Goal: Information Seeking & Learning: Check status

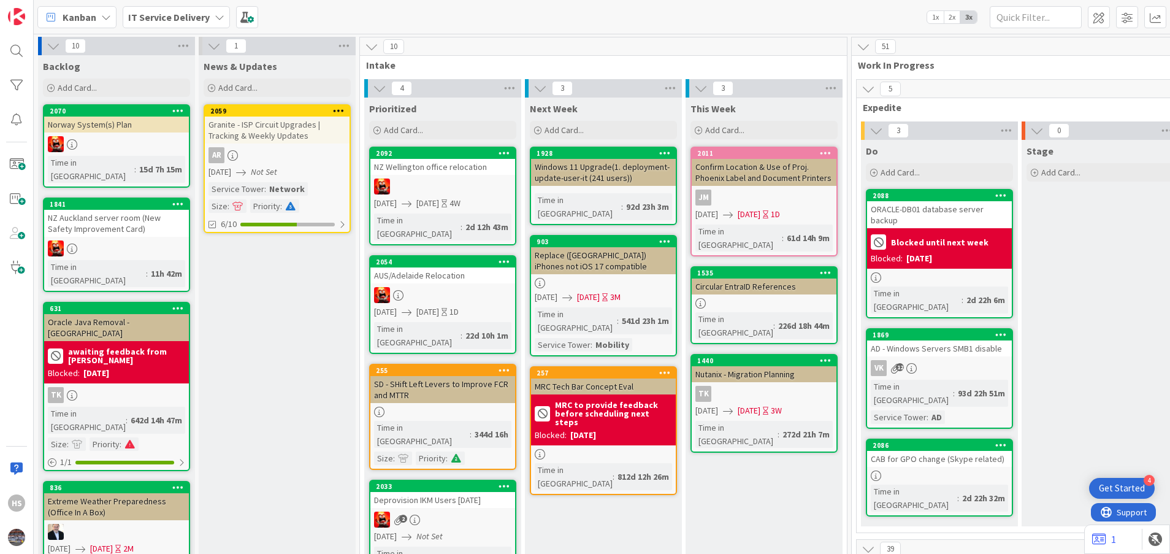
scroll to position [386, 598]
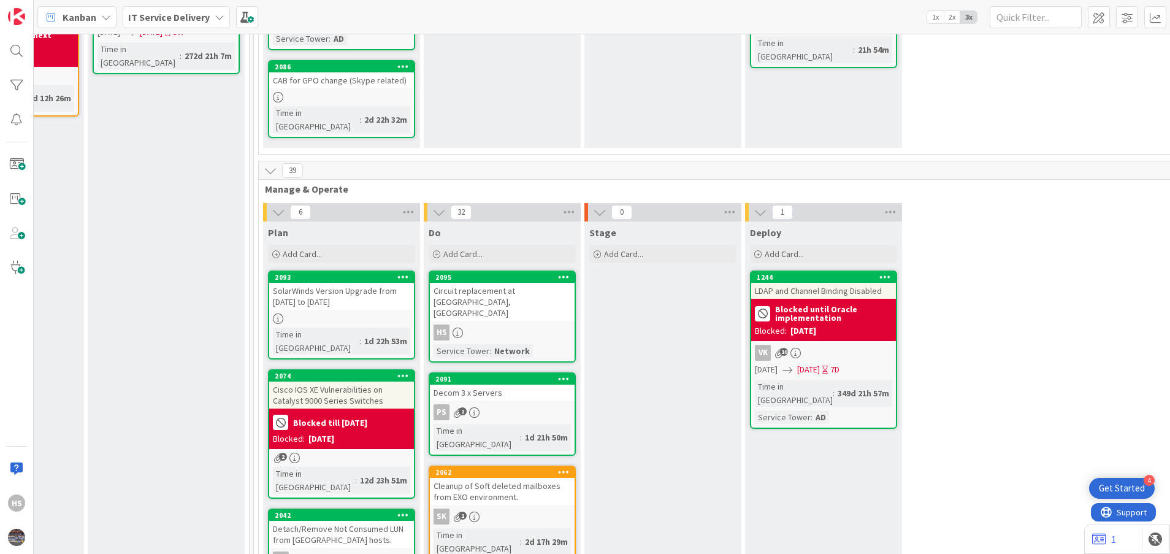
click at [500, 324] on div "HS" at bounding box center [502, 332] width 145 height 16
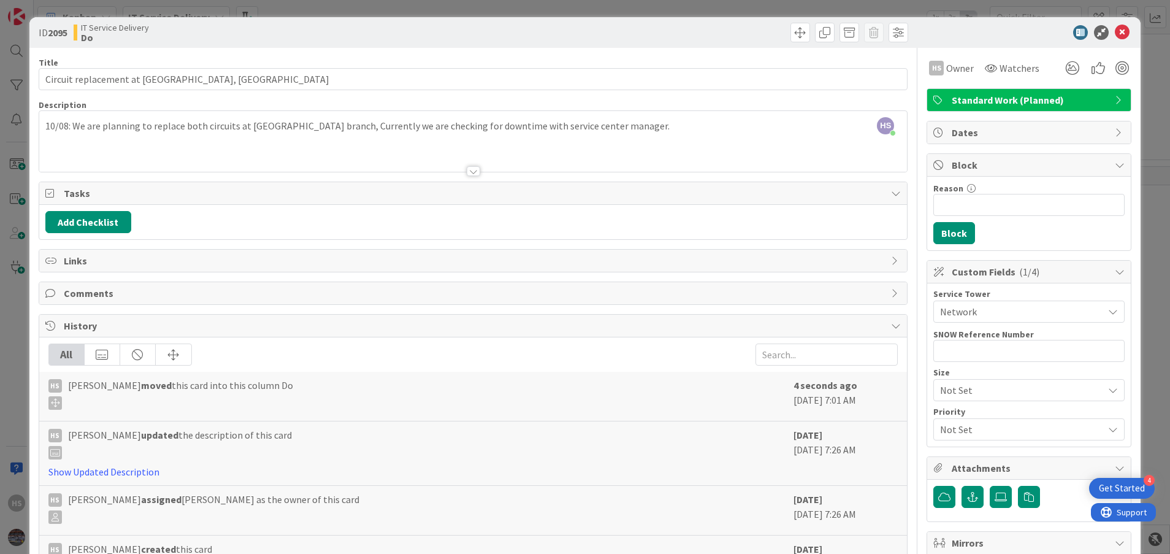
click at [40, 123] on div "HS [PERSON_NAME] joined 2 m ago 10/08: We are planning to replace both circuits…" at bounding box center [473, 141] width 868 height 61
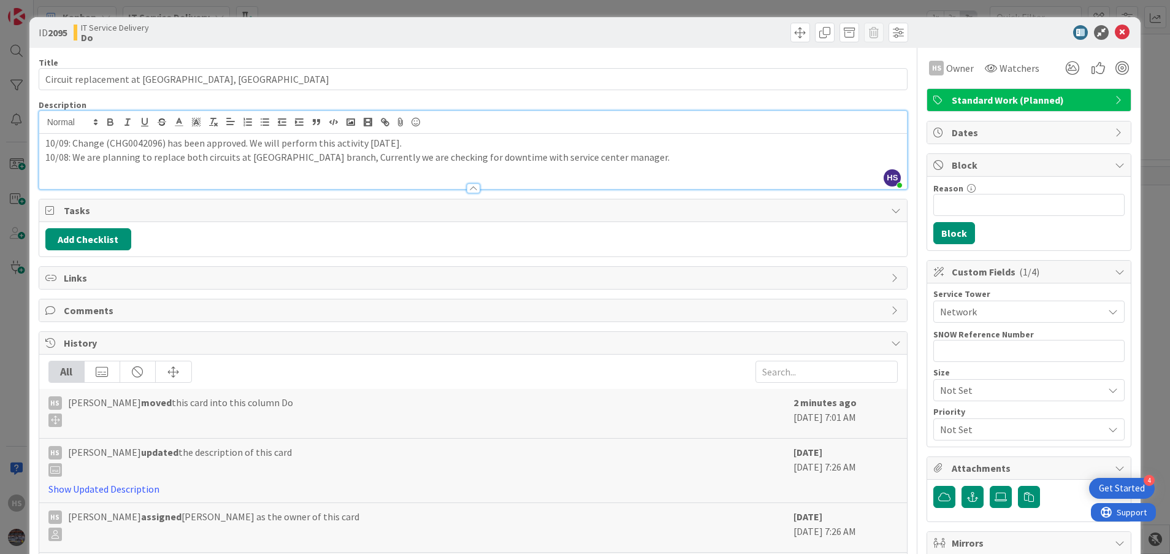
click at [1117, 31] on div at bounding box center [1022, 32] width 217 height 15
click at [1115, 31] on icon at bounding box center [1122, 32] width 15 height 15
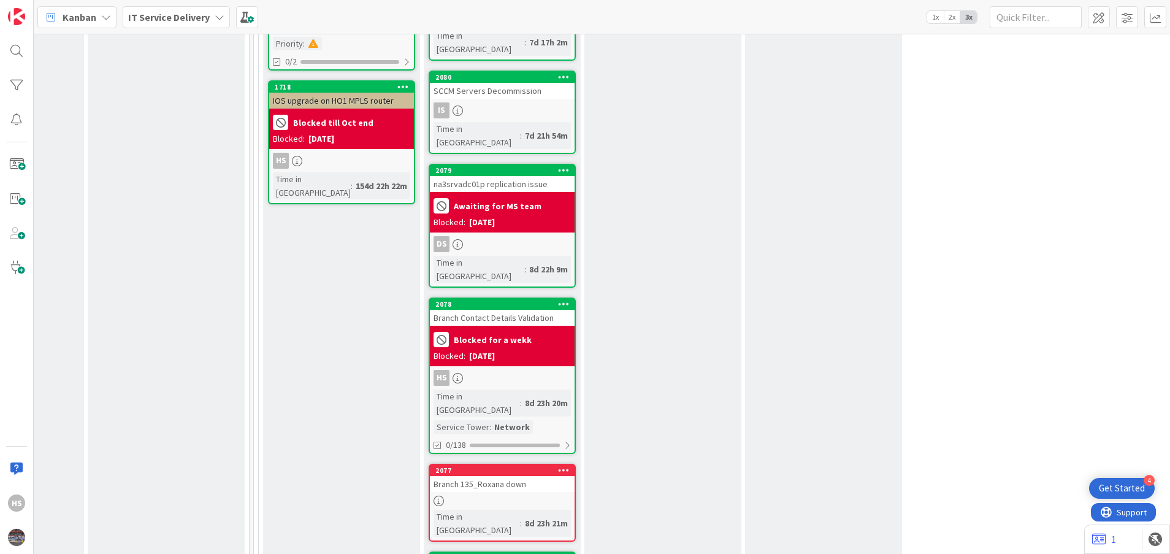
scroll to position [1283, 598]
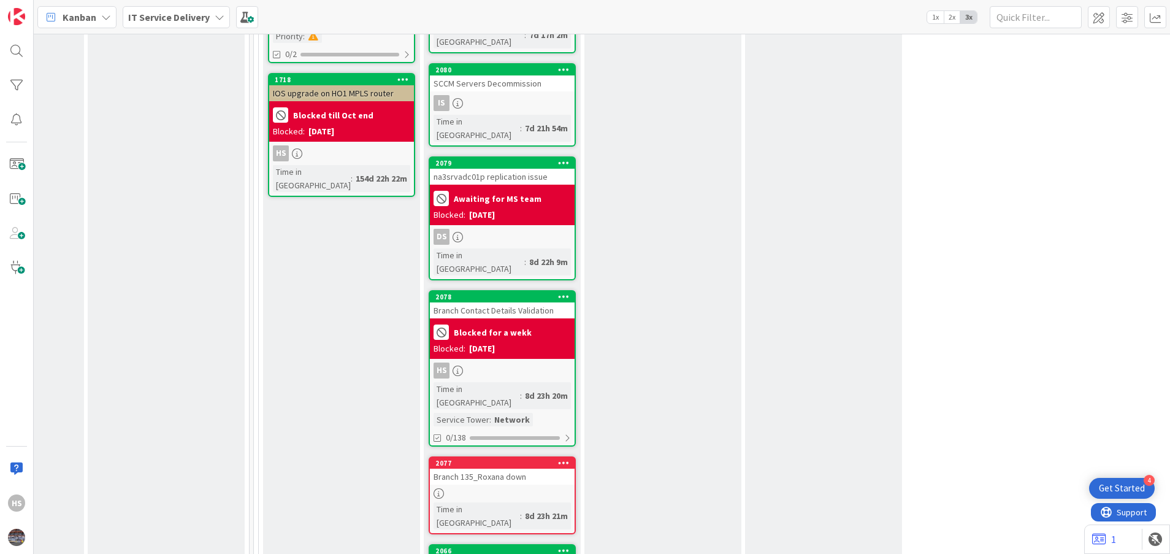
click at [493, 362] on div "HS" at bounding box center [502, 370] width 145 height 16
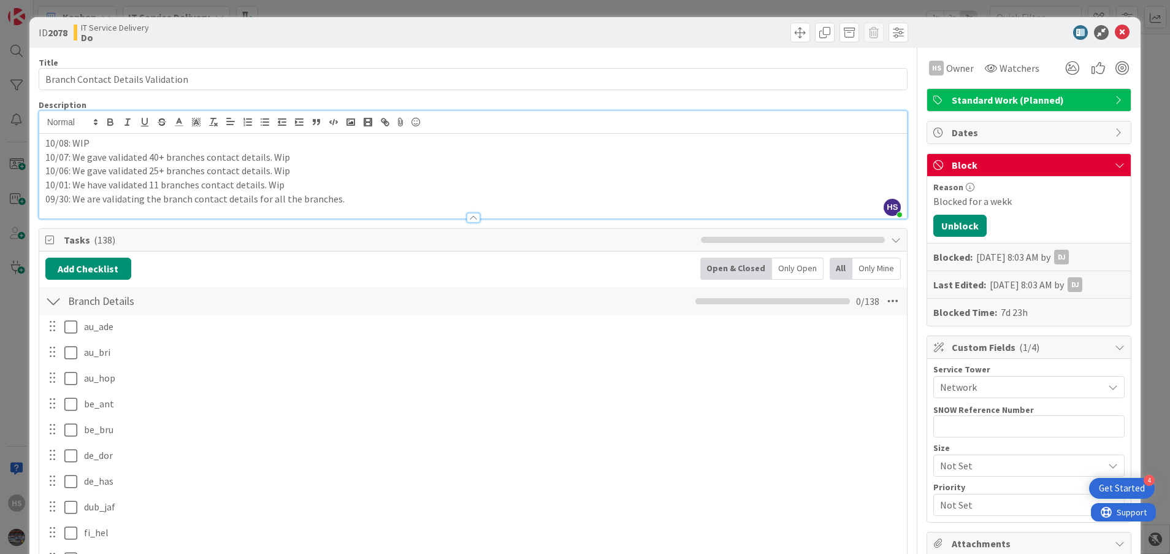
click at [46, 121] on div "HS [PERSON_NAME] joined 3 m ago 10/08: WIP 10/07: We gave validated 40+ branche…" at bounding box center [473, 164] width 868 height 107
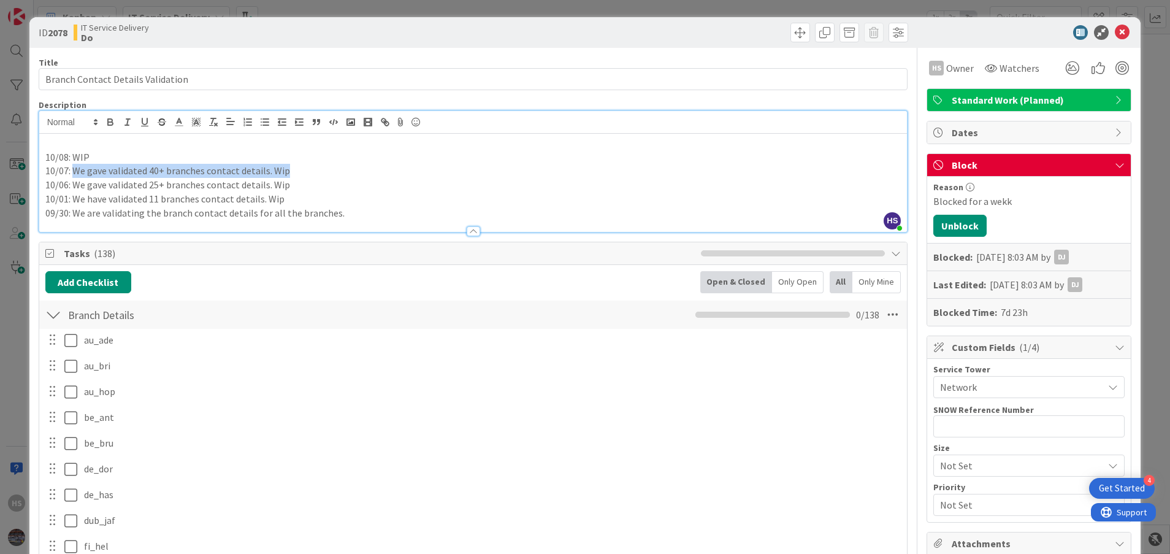
drag, startPoint x: 73, startPoint y: 170, endPoint x: 297, endPoint y: 170, distance: 224.4
click at [297, 170] on p "10/07: We gave validated 40+ branches contact details. Wip" at bounding box center [473, 171] width 856 height 14
copy p "We gave validated 40+ branches contact details. Wip"
click at [50, 141] on p at bounding box center [473, 143] width 856 height 14
click at [91, 143] on p "10/09: We gave validated 40+ branches contact details. Wip" at bounding box center [473, 143] width 856 height 14
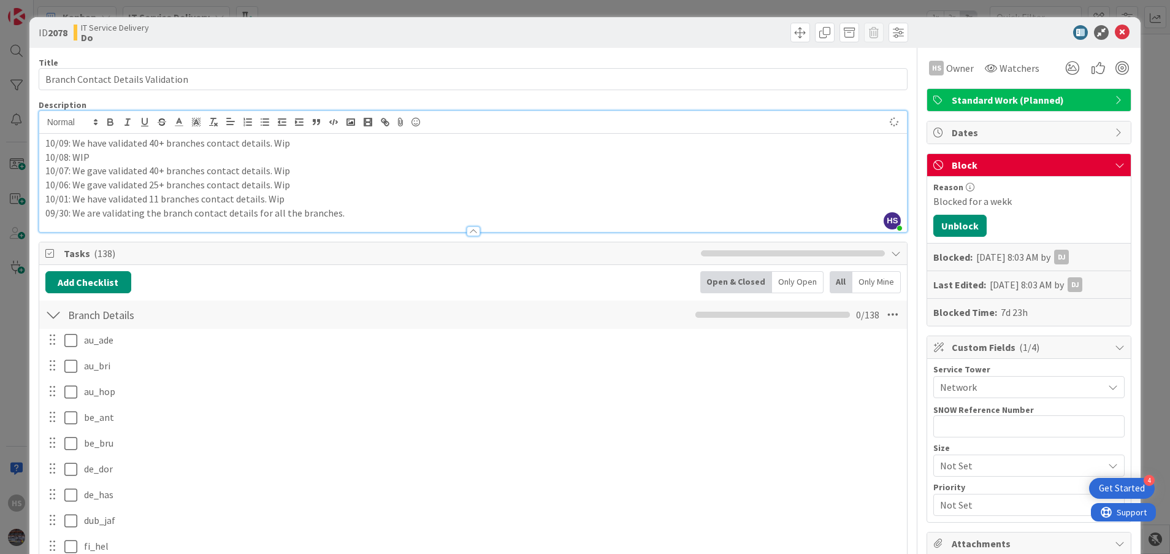
click at [93, 167] on p "10/07: We gave validated 40+ branches contact details. Wip" at bounding box center [473, 171] width 856 height 14
click at [94, 186] on p "10/06: We gave validated 25+ branches contact details. Wip" at bounding box center [473, 185] width 856 height 14
click at [92, 186] on p "10/06: We gave validated 25+ branches contact details. Wip" at bounding box center [473, 185] width 856 height 14
click at [155, 144] on p "10/09: We have validated 40+ branches contact details. Wip" at bounding box center [473, 143] width 856 height 14
click at [1115, 27] on icon at bounding box center [1122, 32] width 15 height 15
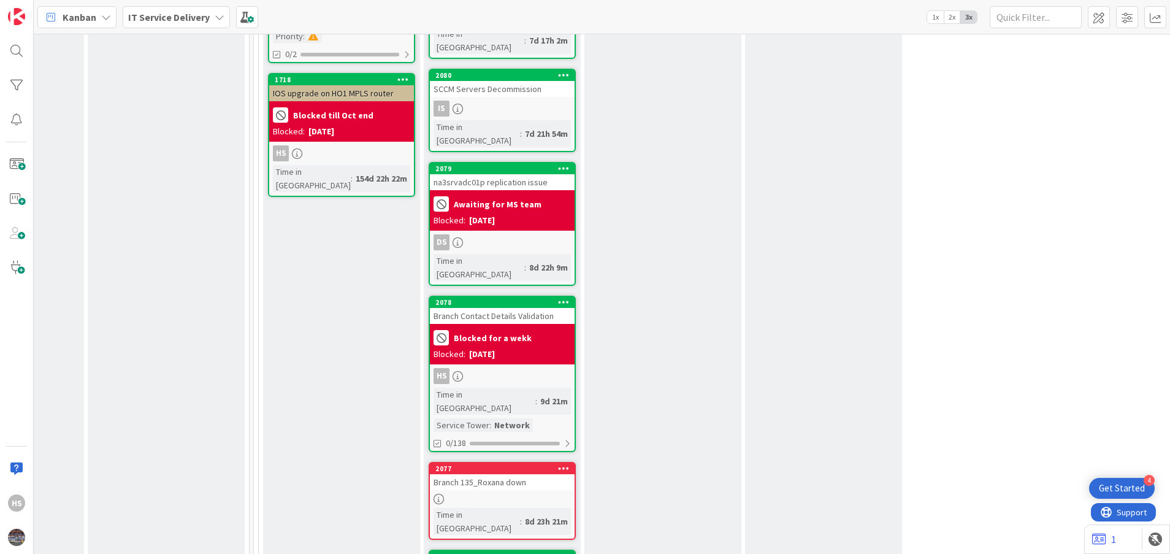
click at [510, 462] on div "2077 Branch 135_Roxana down Time in Column : 8d 23h 21m" at bounding box center [502, 501] width 147 height 78
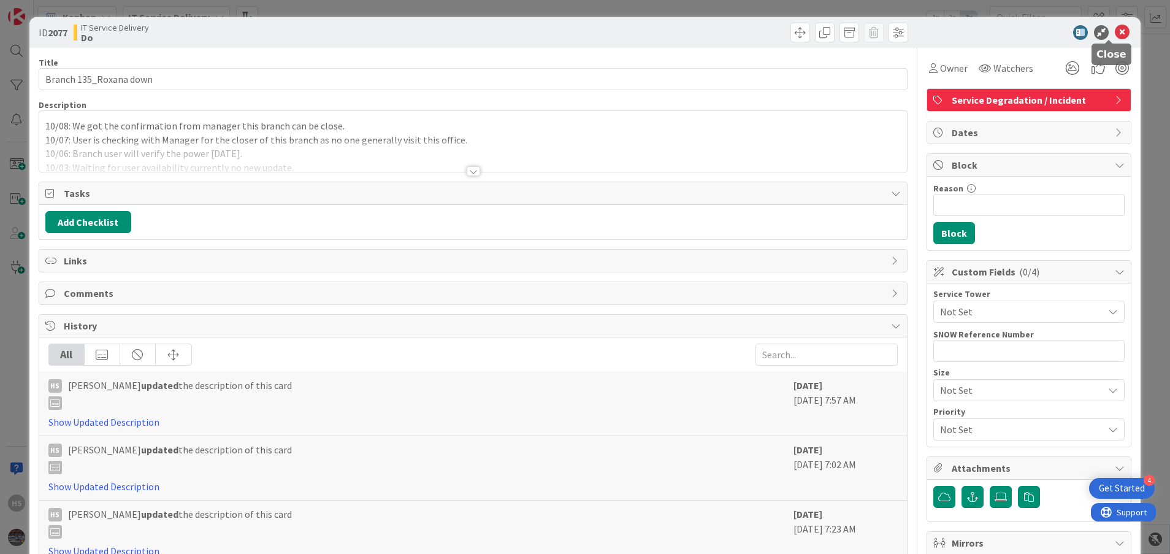
click at [1115, 29] on icon at bounding box center [1122, 32] width 15 height 15
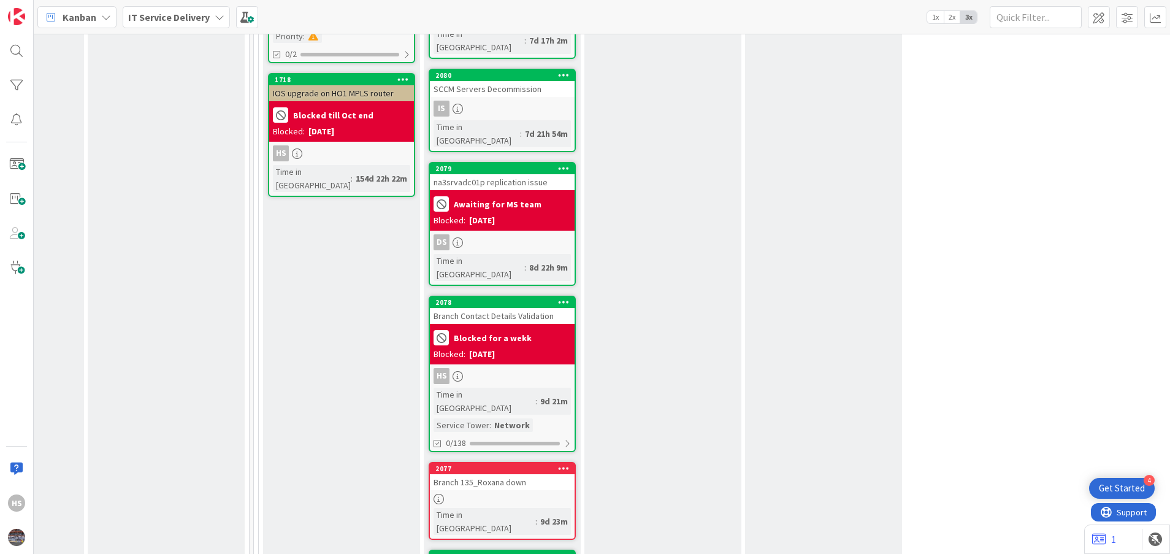
click at [505, 474] on div "Branch 135_Roxana down" at bounding box center [502, 482] width 145 height 16
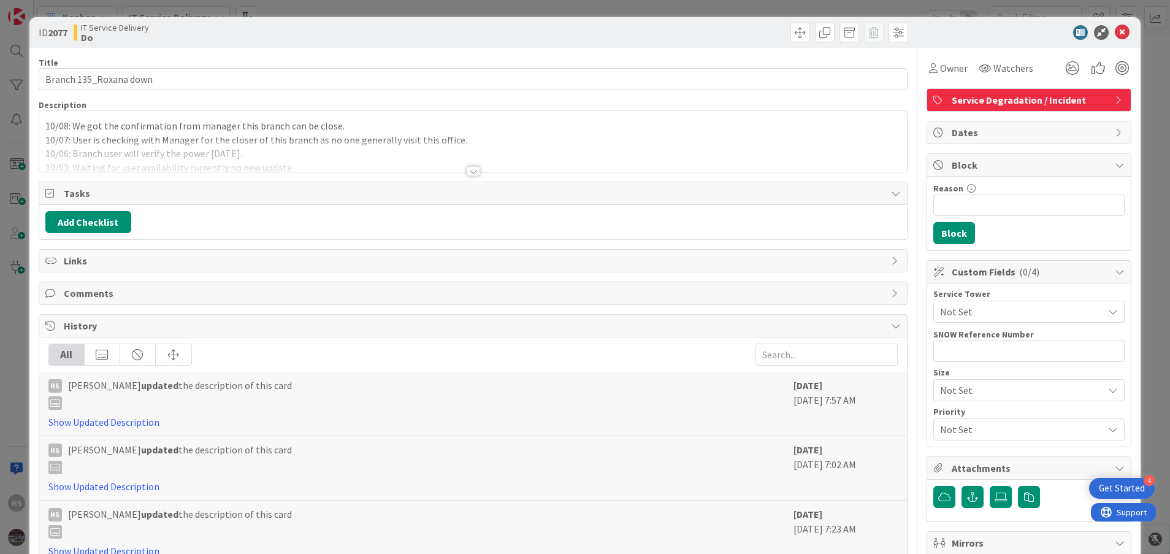
click at [44, 126] on div "10/08: We got the confirmation from manager this branch can be close. 10/07: Us…" at bounding box center [473, 141] width 868 height 61
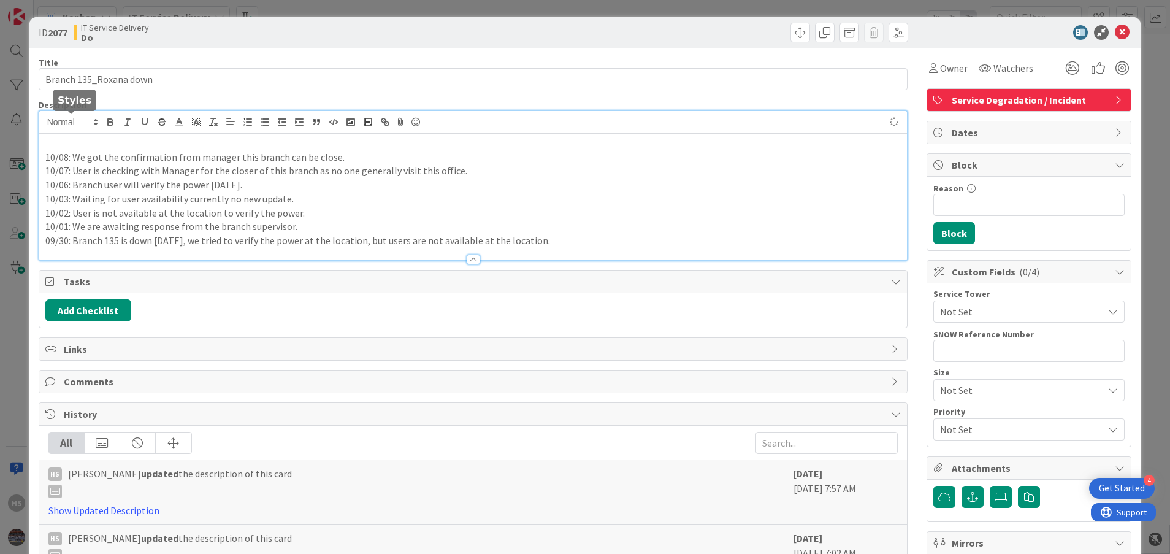
paste div
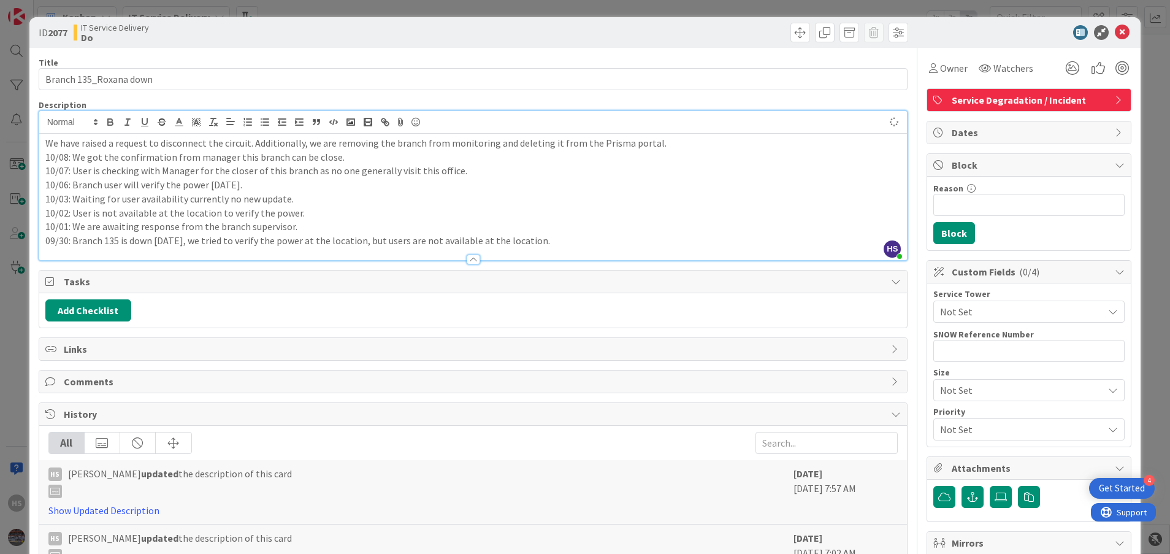
click at [47, 142] on p "We have raised a request to disconnect the circuit. Additionally, we are removi…" at bounding box center [473, 143] width 856 height 14
click at [140, 146] on p "10/09: We have raised a request to disconnect the circuit. Additionally, we are…" at bounding box center [473, 143] width 856 height 14
click at [176, 144] on p "10/09: We have raised a request to disconnect the circuit. Additionally, we are…" at bounding box center [473, 143] width 856 height 14
click at [173, 144] on p "10/09: We have raised a request for [PERSON_NAME] to disconnect the circuit. Ad…" at bounding box center [473, 143] width 856 height 14
click at [1115, 32] on icon at bounding box center [1122, 32] width 15 height 15
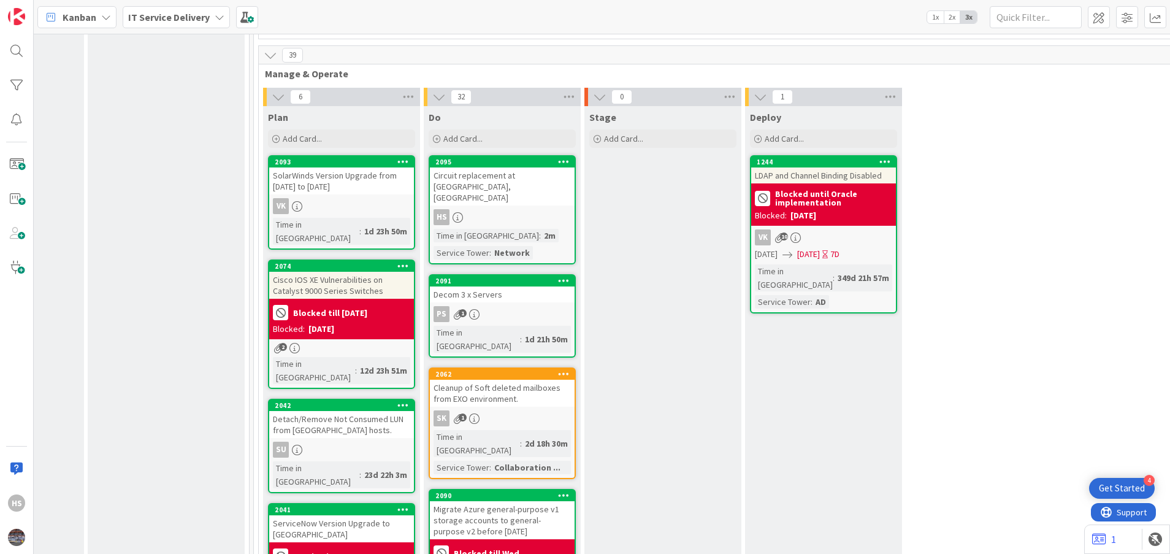
scroll to position [492, 598]
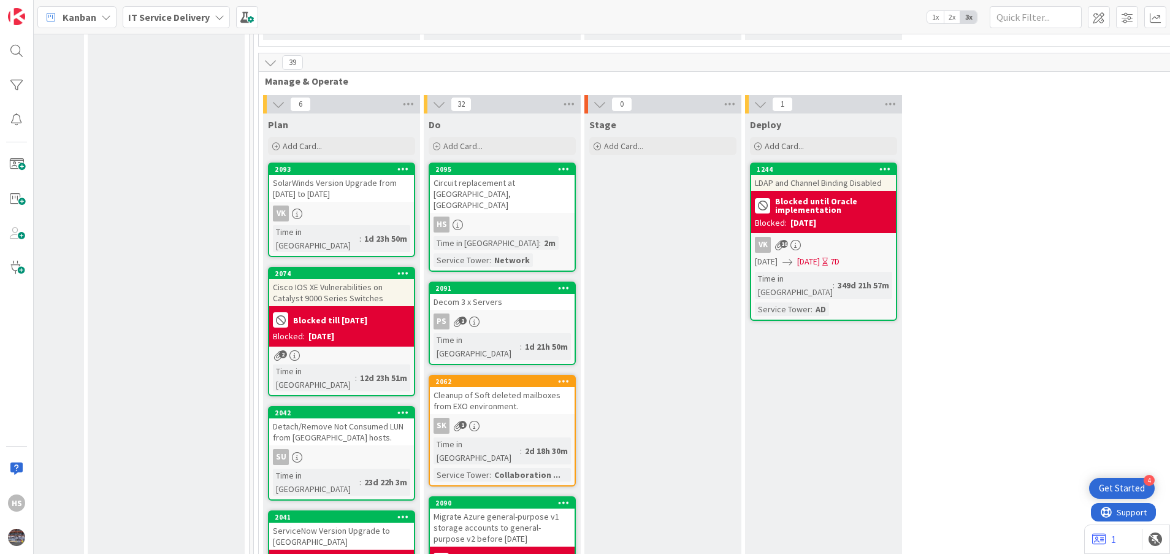
click at [514, 162] on div "2095 Circuit replacement at branch 160, Benicia HS Time in [GEOGRAPHIC_DATA] : …" at bounding box center [502, 216] width 147 height 109
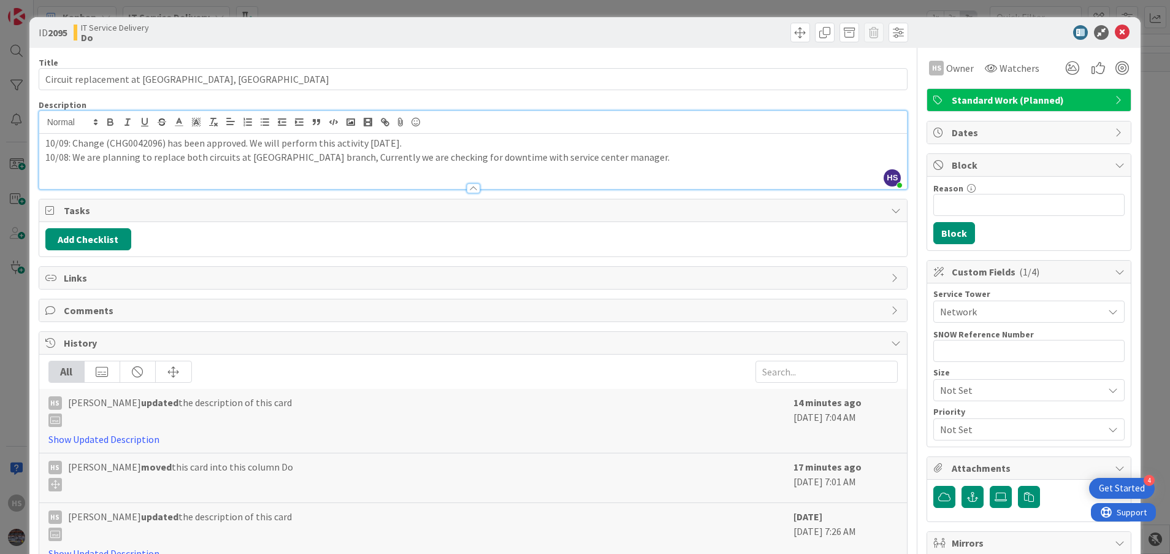
click at [318, 123] on div "HS [PERSON_NAME] just joined 10/09: Change (CHG0042096) has been approved. We w…" at bounding box center [473, 150] width 868 height 78
click at [365, 144] on p "10/09: Change (CHG0042096) has been approved. We will perform this activity [DA…" at bounding box center [473, 143] width 856 height 14
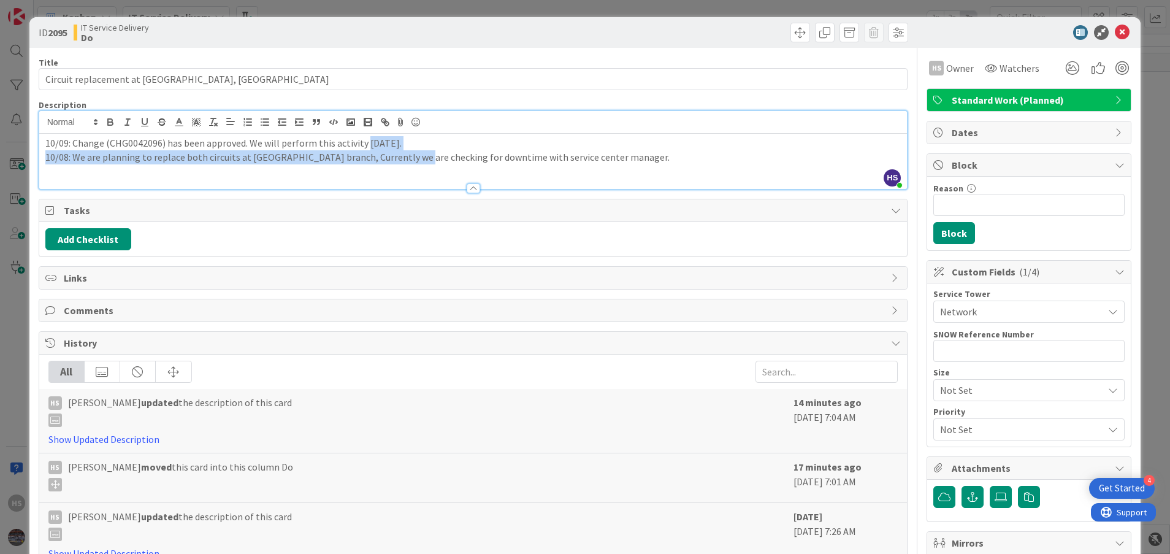
drag, startPoint x: 365, startPoint y: 144, endPoint x: 408, endPoint y: 150, distance: 43.4
click at [408, 150] on div "10/09: Change (CHG0042096) has been approved. We will perform this activity [DA…" at bounding box center [473, 161] width 868 height 55
click at [408, 150] on p "10/08: We are planning to replace both circuits at [GEOGRAPHIC_DATA] branch, Cu…" at bounding box center [473, 157] width 856 height 14
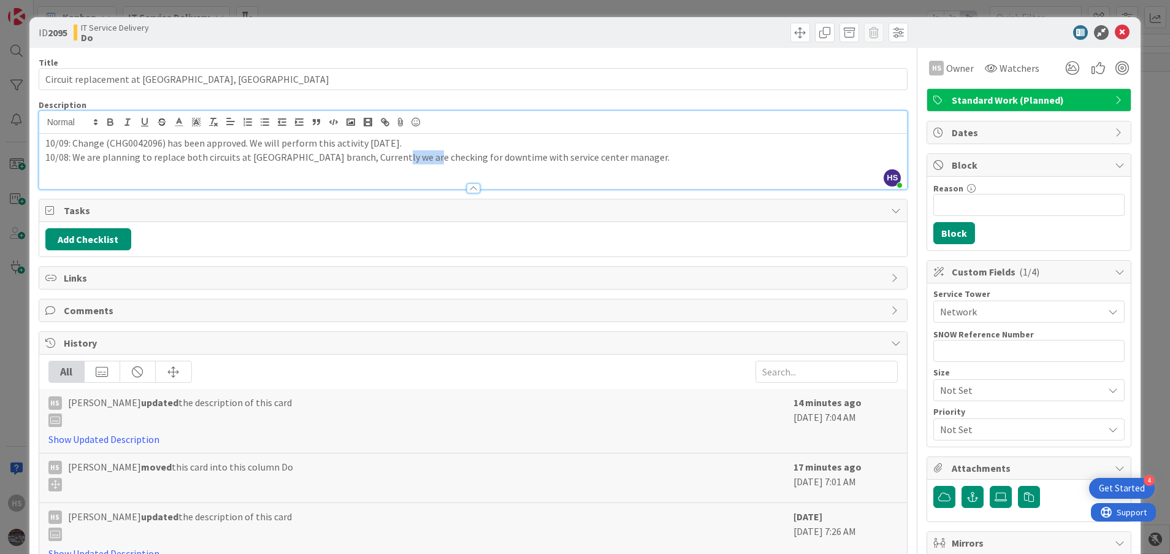
click at [408, 150] on p "10/08: We are planning to replace both circuits at [GEOGRAPHIC_DATA] branch, Cu…" at bounding box center [473, 157] width 856 height 14
click at [406, 145] on p "10/09: Change (CHG0042096) has been approved. We will perform this activity [DA…" at bounding box center [473, 143] width 856 height 14
drag, startPoint x: 406, startPoint y: 145, endPoint x: 375, endPoint y: 146, distance: 30.7
click at [375, 146] on p "10/09: Change (CHG0042096) has been approved. We will perform this activity [DA…" at bounding box center [473, 143] width 856 height 14
click at [478, 154] on p "10/08: We are planning to replace both circuits at [GEOGRAPHIC_DATA] branch, Cu…" at bounding box center [473, 157] width 856 height 14
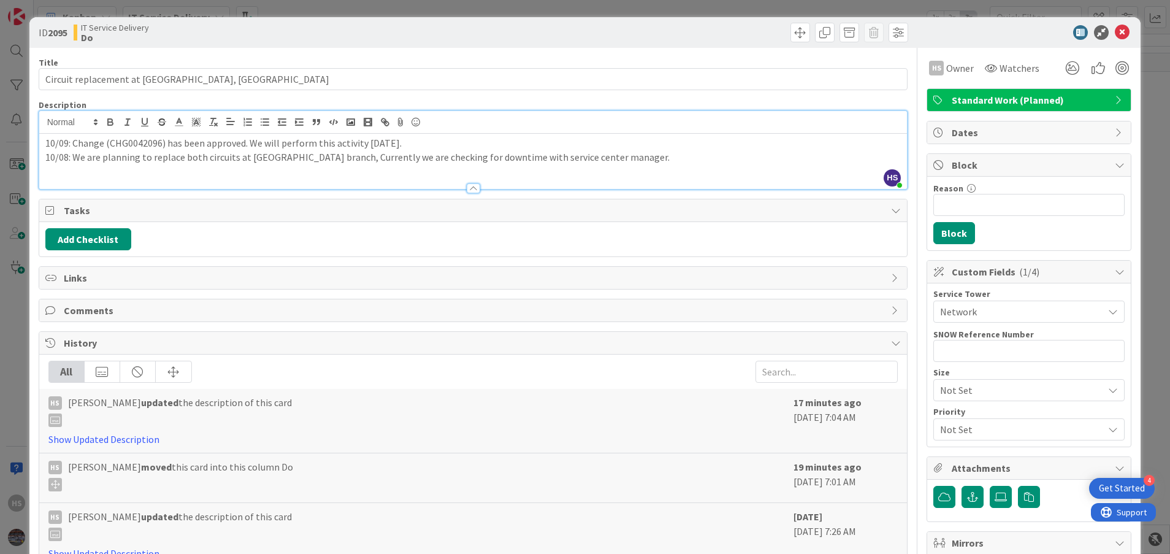
click at [430, 161] on p "10/08: We are planning to replace both circuits at [GEOGRAPHIC_DATA] branch, Cu…" at bounding box center [473, 157] width 856 height 14
click at [363, 144] on p "10/09: Change (CHG0042096) has been approved. We will perform this activity [DA…" at bounding box center [473, 143] width 856 height 14
click at [400, 142] on p "10/09: Change (CHG0042096) has been approved. We will perform this activity on …" at bounding box center [473, 143] width 856 height 14
click at [448, 147] on p "10/09: Change (CHG0042096) has been approved. We will perform this activity on …" at bounding box center [473, 143] width 856 height 14
click at [1115, 32] on icon at bounding box center [1122, 32] width 15 height 15
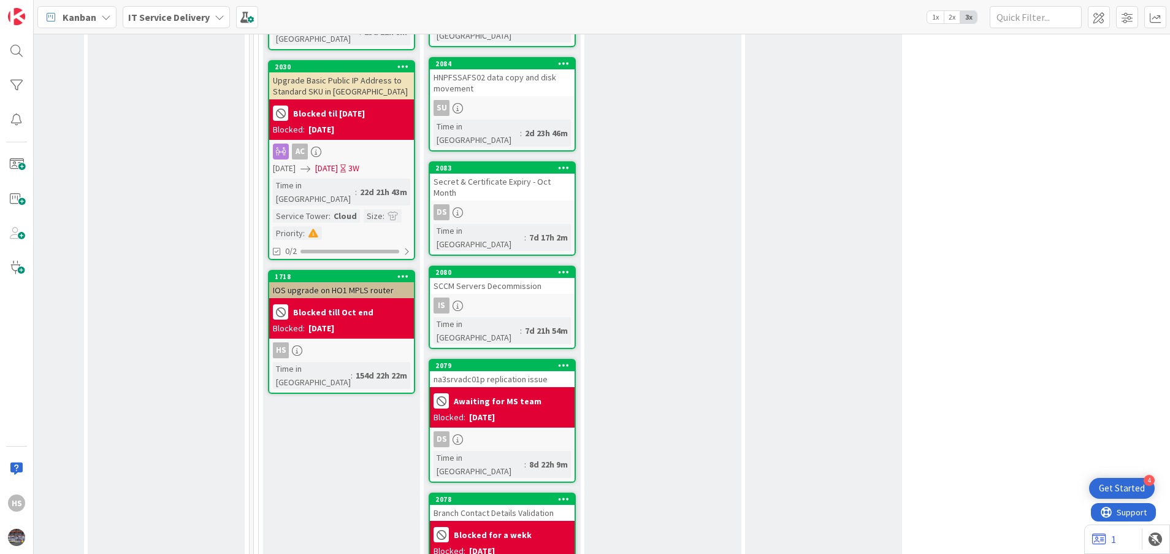
scroll to position [1109, 598]
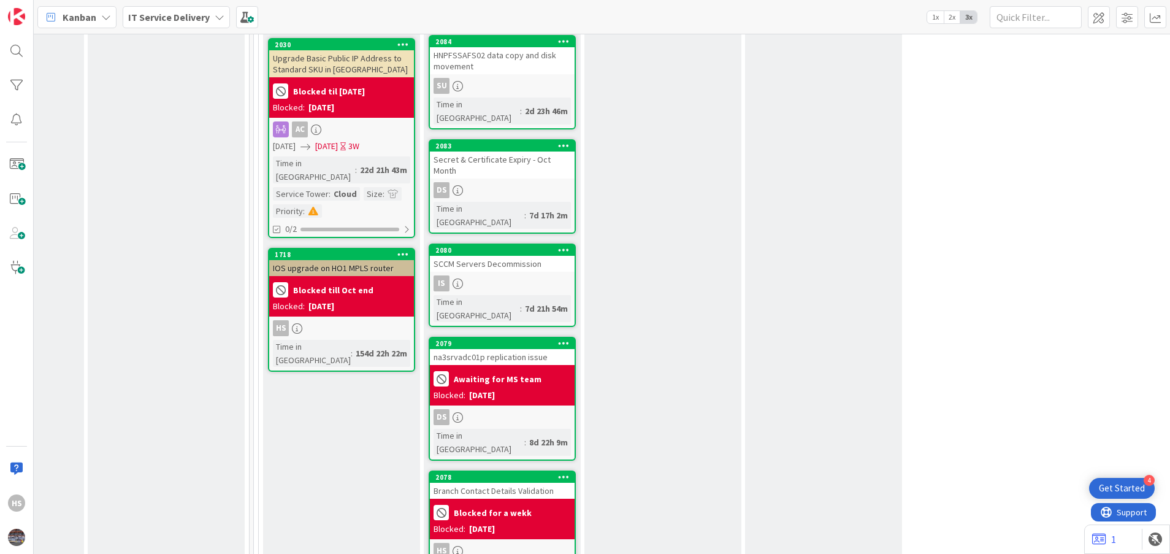
click at [517, 483] on div "Branch Contact Details Validation" at bounding box center [502, 491] width 145 height 16
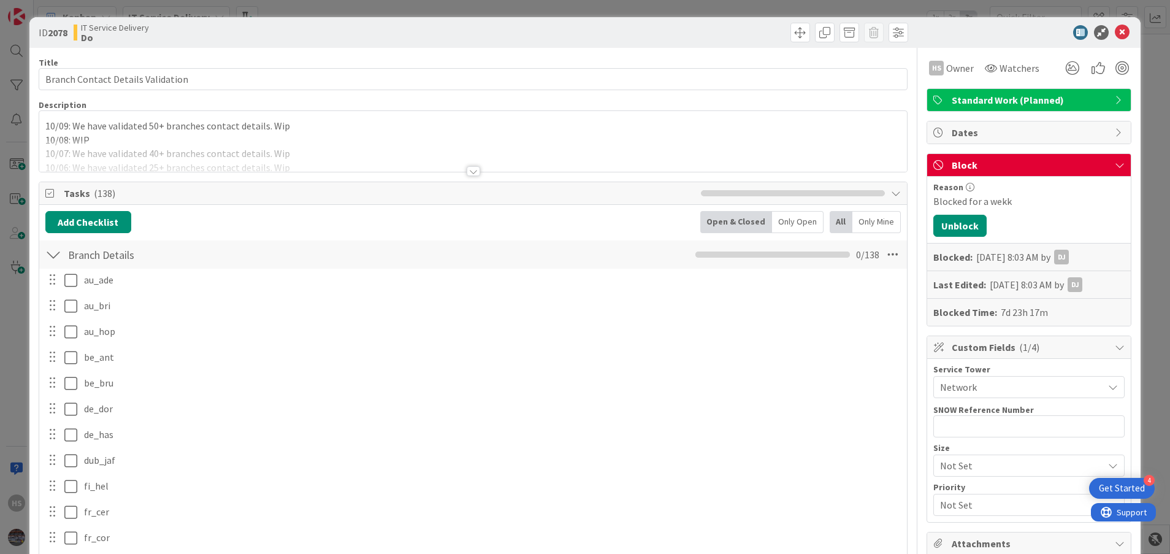
click at [585, 143] on div at bounding box center [473, 155] width 868 height 31
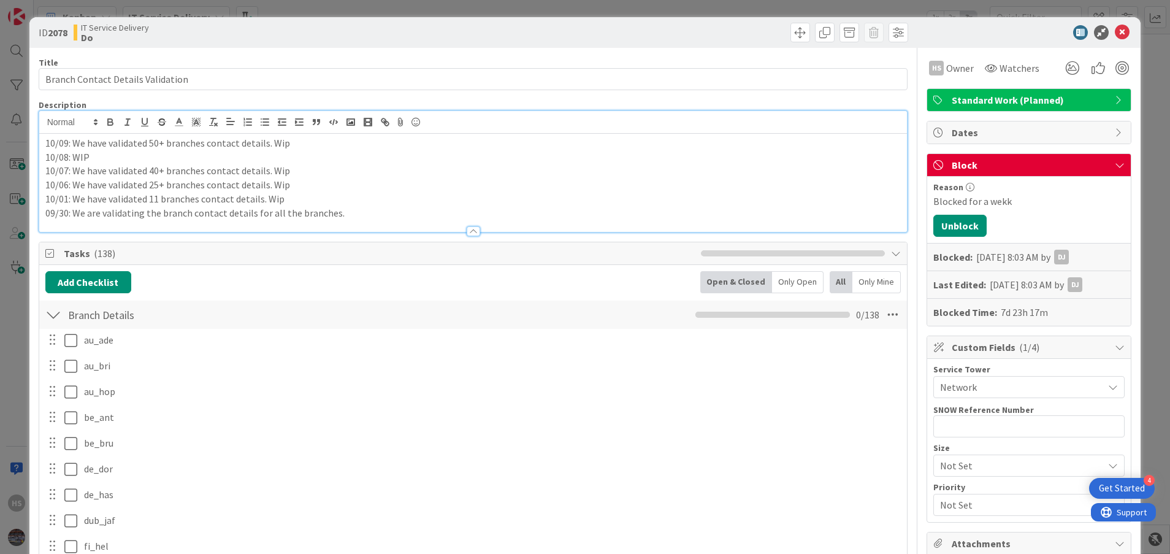
click at [405, 165] on p "10/07: We have validated 40+ branches contact details. Wip" at bounding box center [473, 171] width 856 height 14
click at [1115, 31] on icon at bounding box center [1122, 32] width 15 height 15
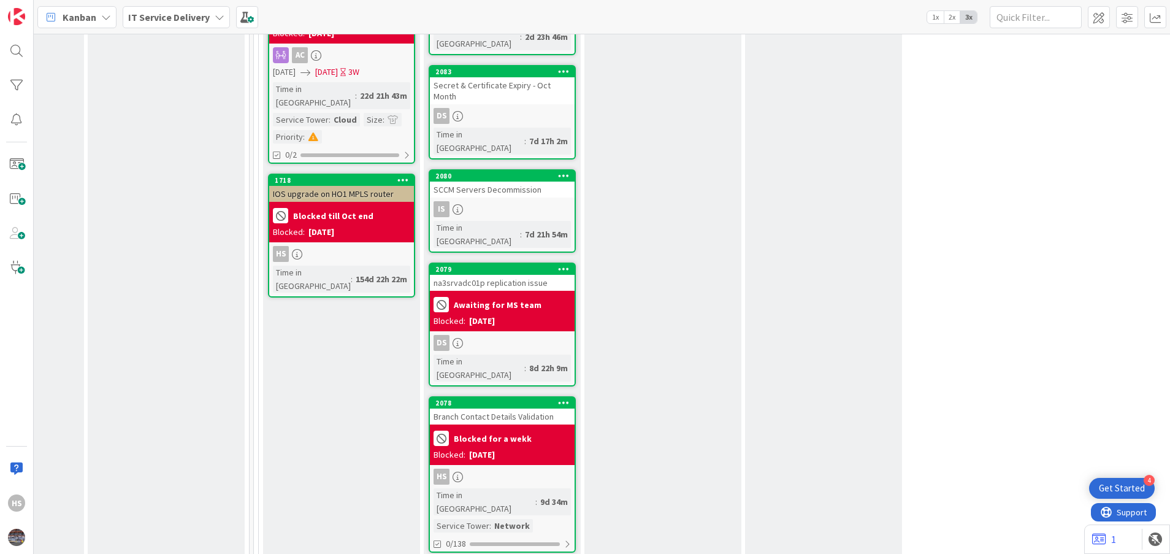
scroll to position [1242, 598]
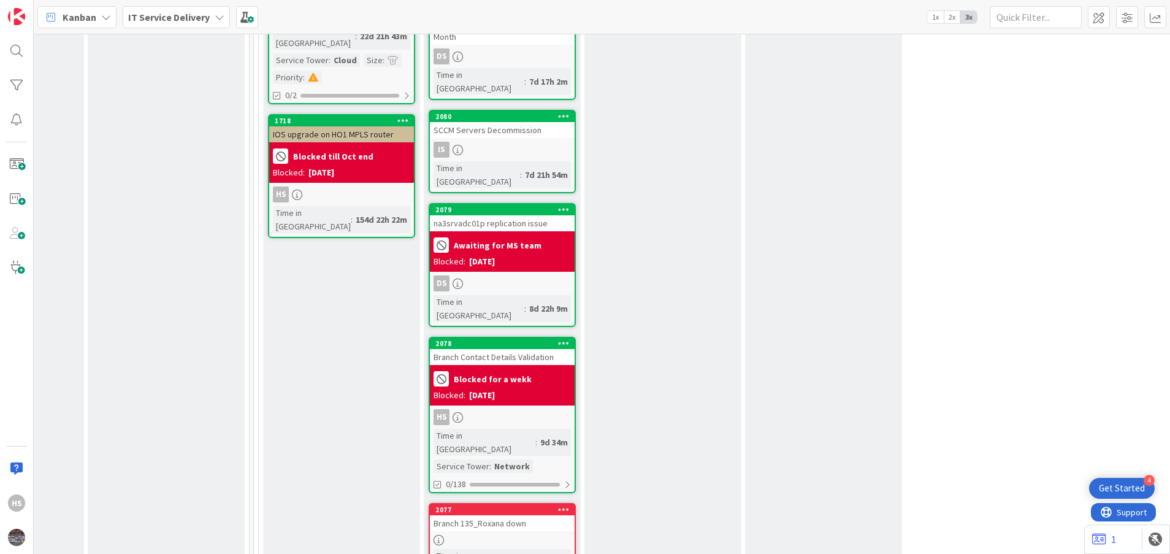
click at [475, 515] on div "Branch 135_Roxana down" at bounding box center [502, 523] width 145 height 16
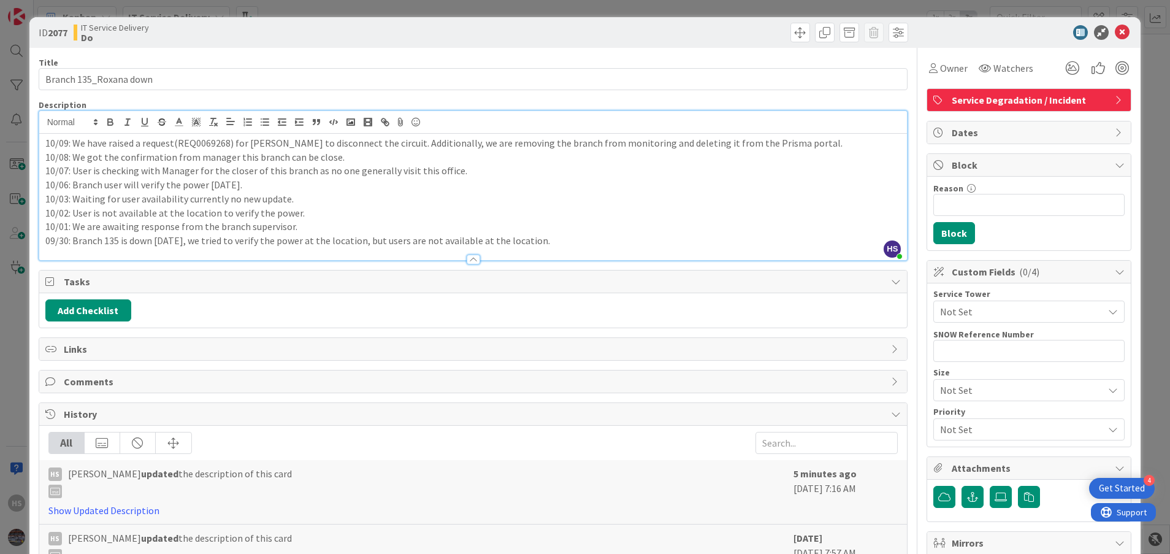
click at [776, 135] on div "10/09: We have raised a request(REQ0069268) for [PERSON_NAME] to disconnect the…" at bounding box center [473, 197] width 868 height 126
click at [762, 143] on p "10/09: We have raised a request(REQ0069268) for [PERSON_NAME] to disconnect the…" at bounding box center [473, 143] width 856 height 14
drag, startPoint x: 77, startPoint y: 159, endPoint x: 332, endPoint y: 151, distance: 255.2
click at [332, 151] on p "10/08: We got the confirmation from manager this branch can be close." at bounding box center [473, 157] width 856 height 14
click at [244, 177] on p "10/07: User is checking with Manager for the closer of this branch as no one ge…" at bounding box center [473, 171] width 856 height 14
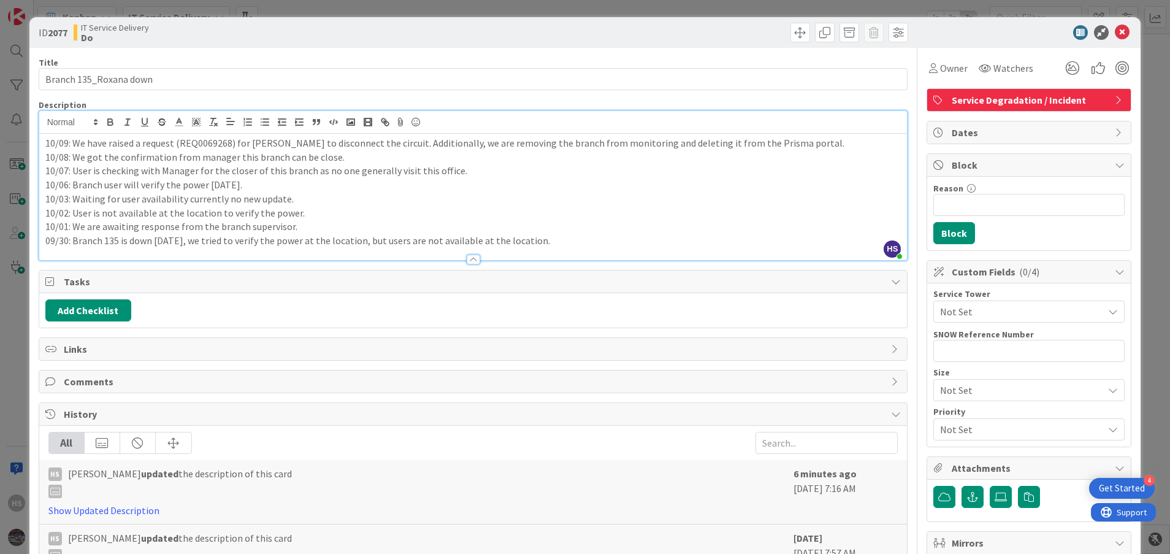
click at [96, 151] on p "10/08: We got the confirmation from manager this branch can be close." at bounding box center [473, 157] width 856 height 14
click at [85, 149] on p "10/09: We have raised a request (REQ0069268) for [PERSON_NAME] to disconnect th…" at bounding box center [473, 143] width 856 height 14
click at [88, 148] on p "10/09: We have raised a request (REQ0069268) for [PERSON_NAME] to disconnect th…" at bounding box center [473, 143] width 856 height 14
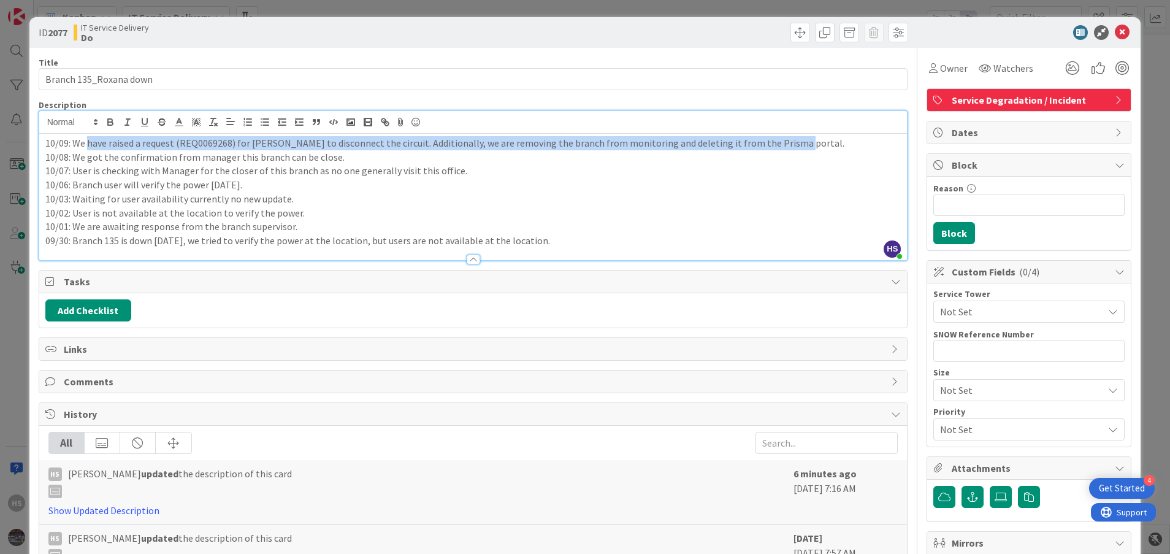
drag, startPoint x: 87, startPoint y: 146, endPoint x: 782, endPoint y: 148, distance: 694.7
click at [782, 148] on p "10/09: We have raised a request (REQ0069268) for [PERSON_NAME] to disconnect th…" at bounding box center [473, 143] width 856 height 14
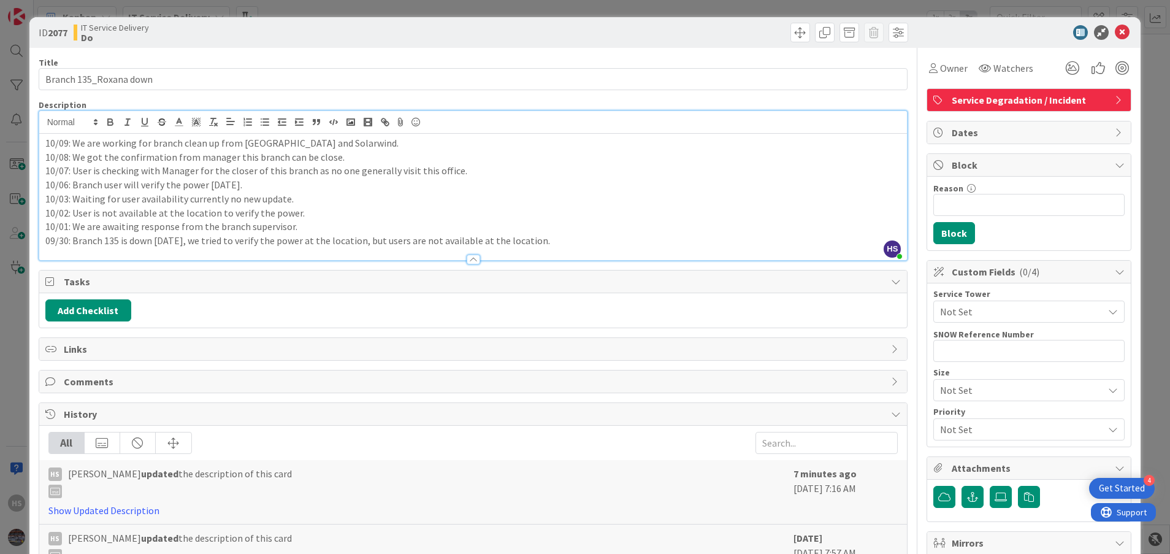
click at [330, 192] on p "10/03: Waiting for user availability currently no new update." at bounding box center [473, 199] width 856 height 14
click at [334, 150] on p "10/08: We got the confirmation from manager this branch can be close." at bounding box center [473, 157] width 856 height 14
click at [329, 139] on p "10/09: We are working for branch clean up from [GEOGRAPHIC_DATA] and Solarwind." at bounding box center [473, 143] width 856 height 14
click at [333, 142] on p "10/09: We are working for branch clean up from [GEOGRAPHIC_DATA] and Solarwind." at bounding box center [473, 143] width 856 height 14
click at [1115, 32] on icon at bounding box center [1122, 32] width 15 height 15
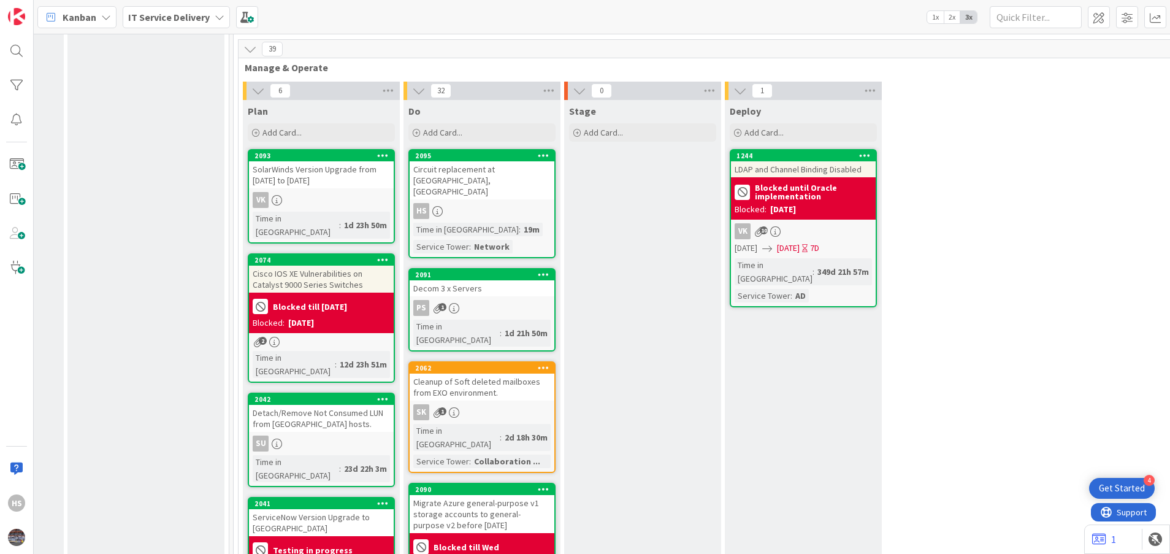
scroll to position [513, 618]
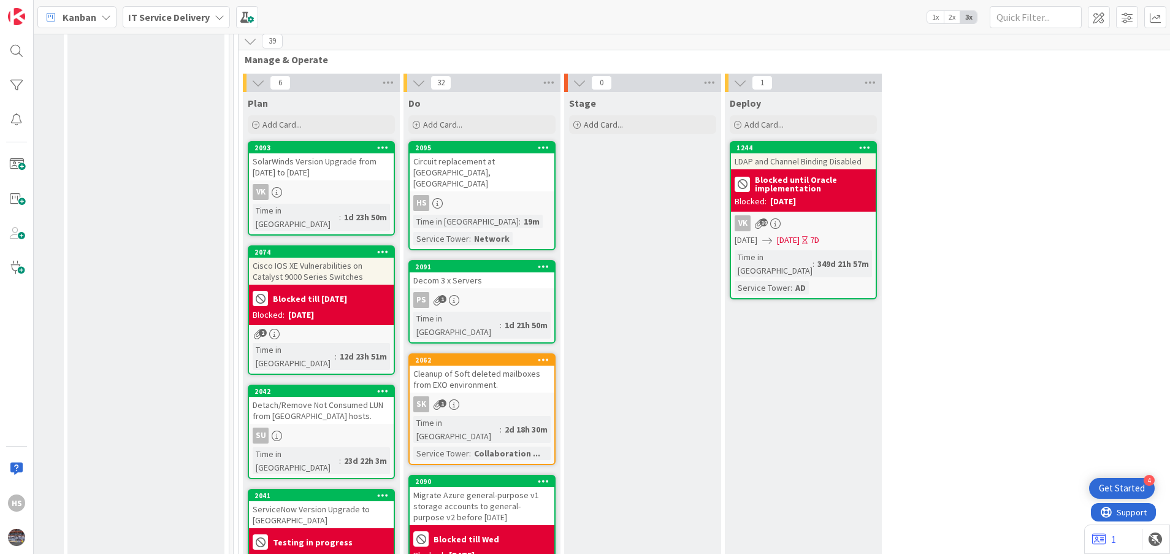
click at [475, 153] on div "Circuit replacement at [GEOGRAPHIC_DATA], [GEOGRAPHIC_DATA]" at bounding box center [482, 172] width 145 height 38
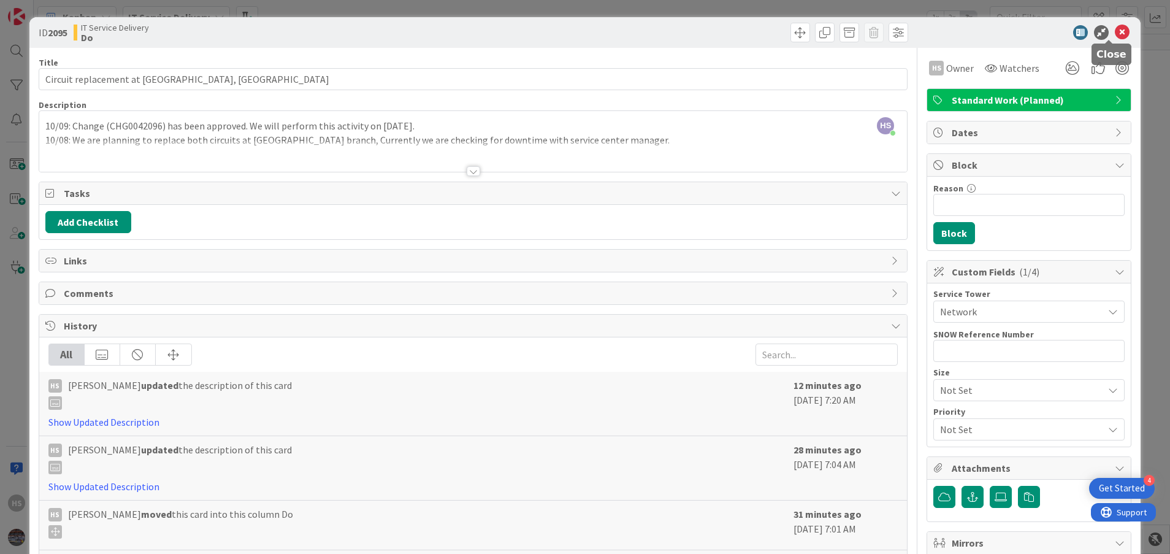
click at [1115, 31] on icon at bounding box center [1122, 32] width 15 height 15
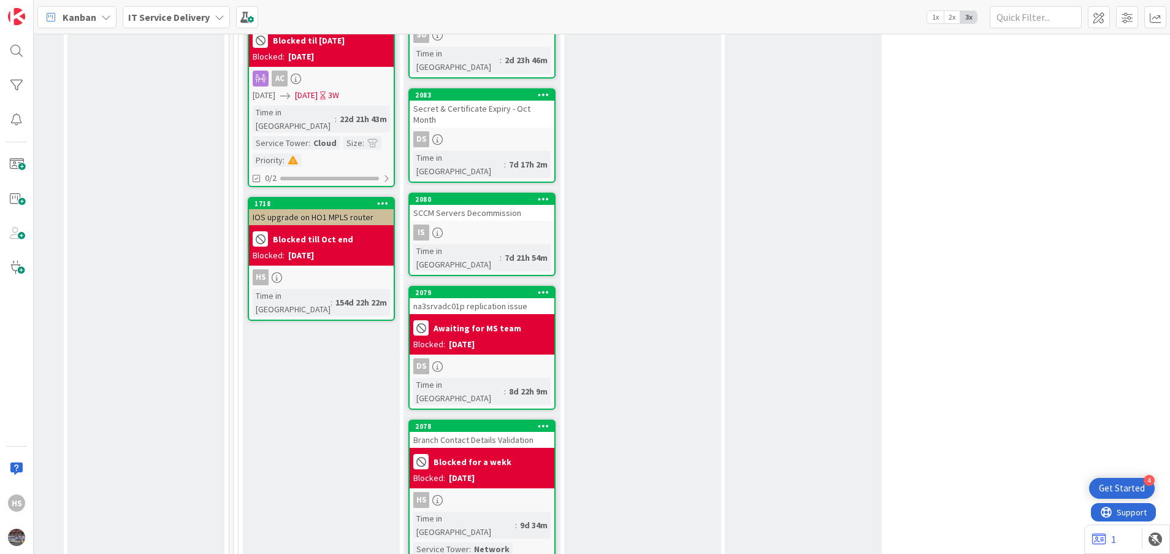
scroll to position [1226, 618]
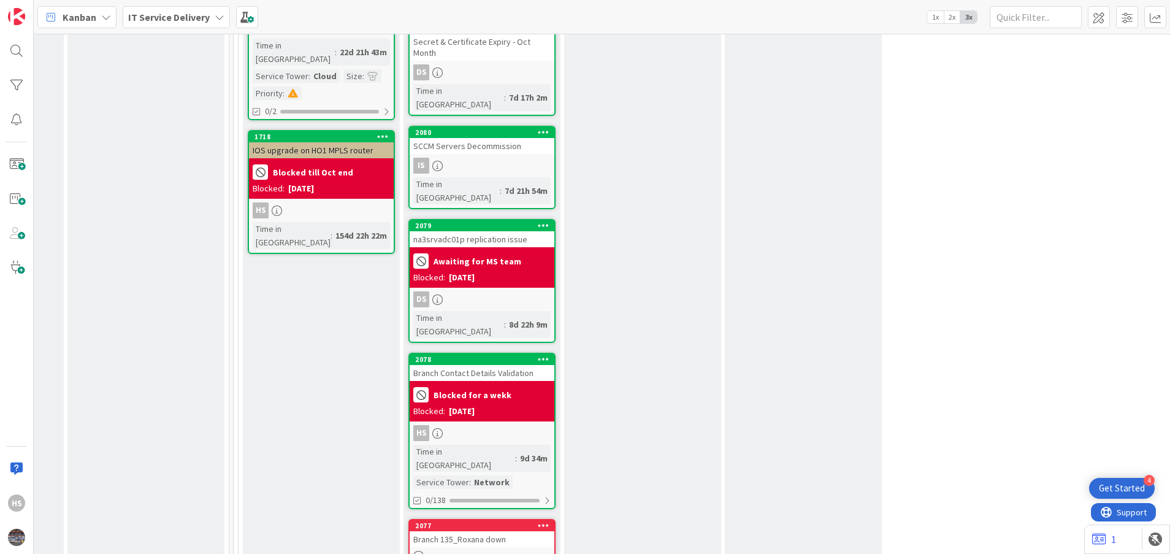
click at [500, 381] on div "Blocked for a wekk Blocked: [DATE]" at bounding box center [482, 401] width 145 height 40
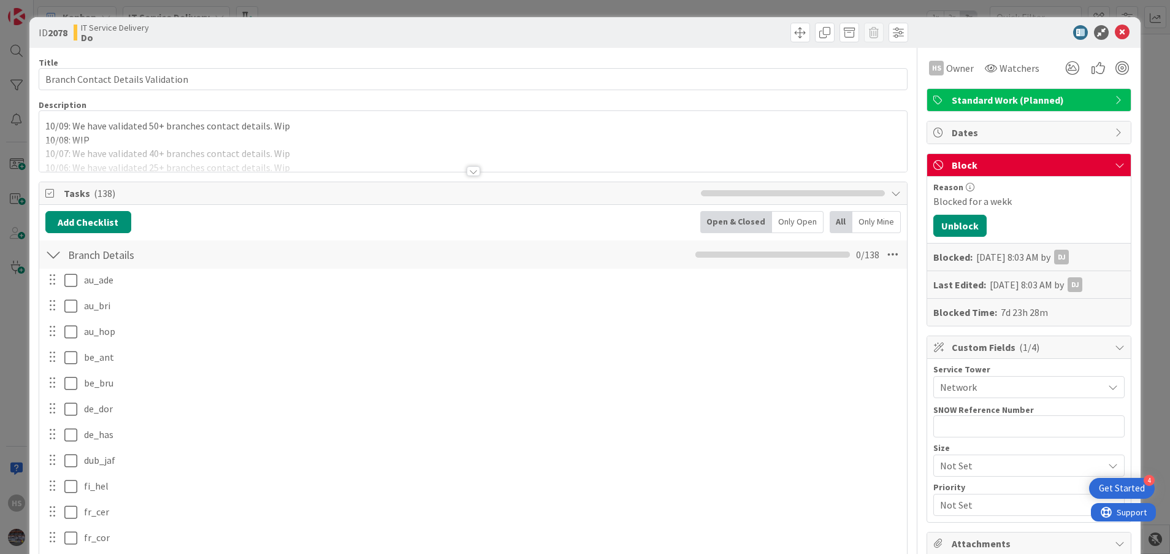
click at [1115, 29] on icon at bounding box center [1122, 32] width 15 height 15
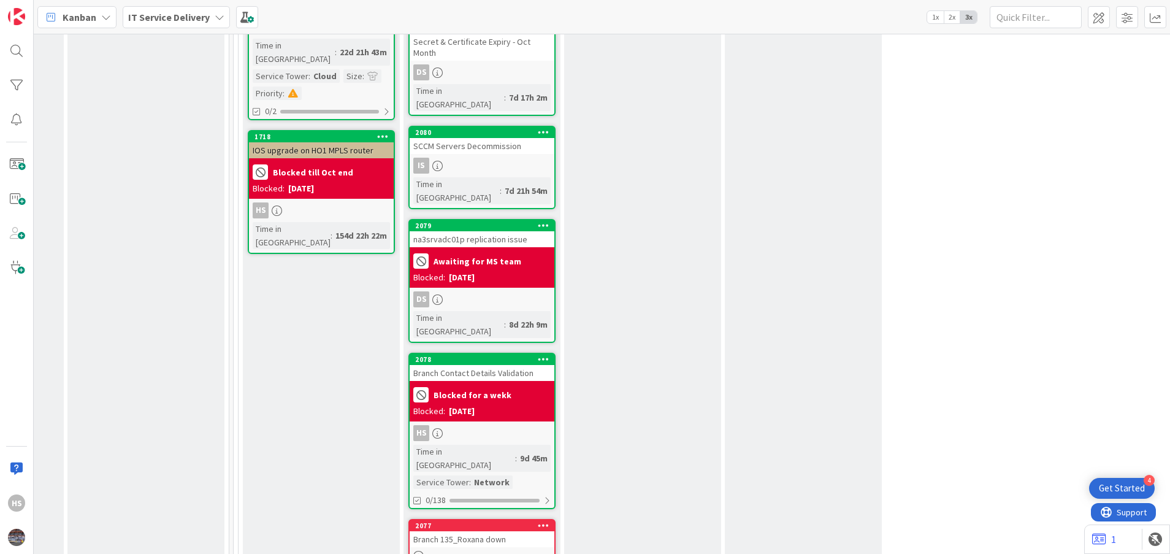
click at [1111, 29] on div "Kanban IT Service Delivery 1x 2x 3x" at bounding box center [602, 17] width 1136 height 34
click at [460, 531] on div "Branch 135_Roxana down" at bounding box center [482, 539] width 145 height 16
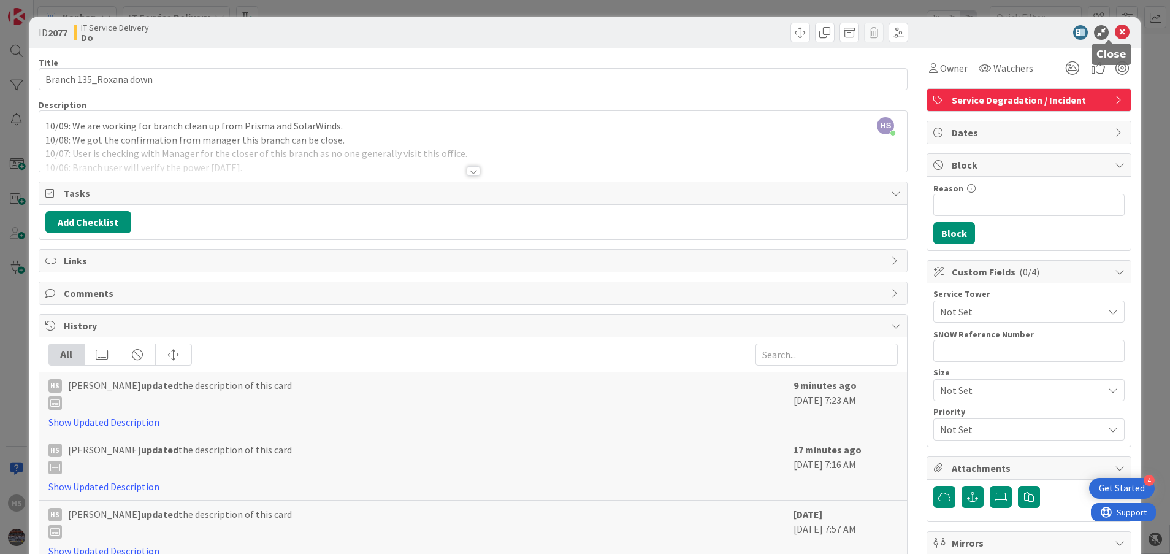
click at [1115, 32] on icon at bounding box center [1122, 32] width 15 height 15
